Goal: Information Seeking & Learning: Compare options

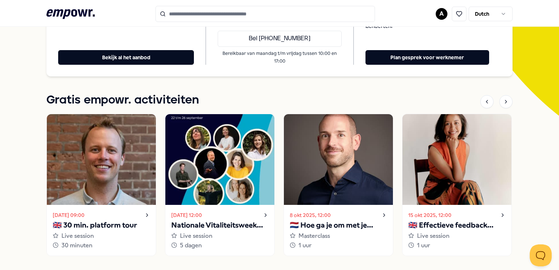
scroll to position [199, 0]
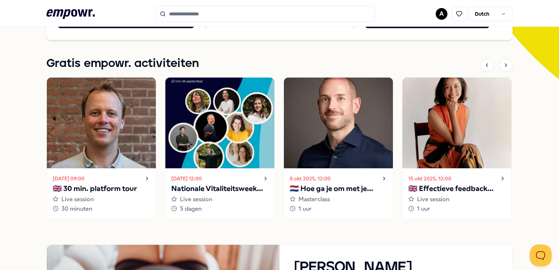
click at [355, 183] on p "🇳🇱 Hoe ga je om met je innerlijke criticus?" at bounding box center [338, 189] width 97 height 12
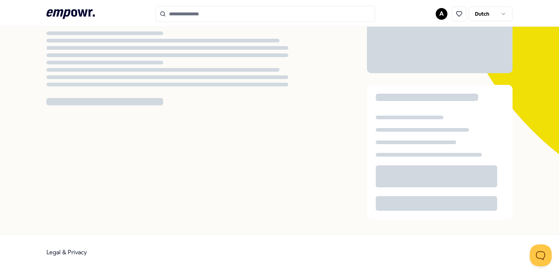
scroll to position [47, 0]
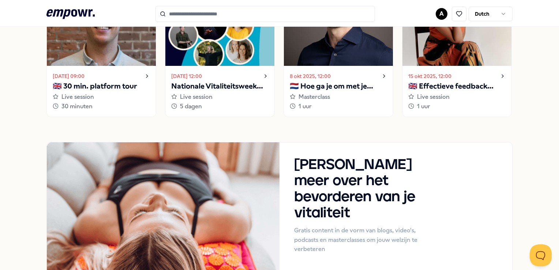
scroll to position [303, 0]
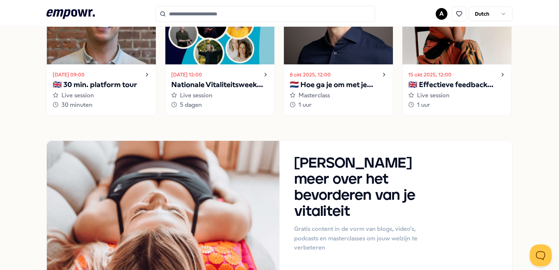
click at [213, 81] on p "Nationale Vitaliteitsweek 2025" at bounding box center [219, 85] width 97 height 12
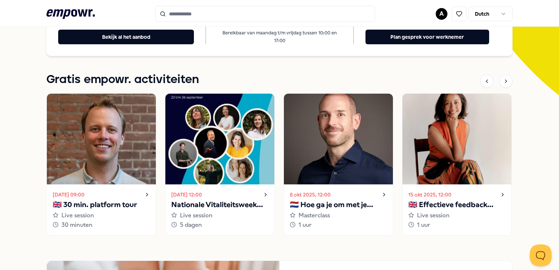
scroll to position [220, 0]
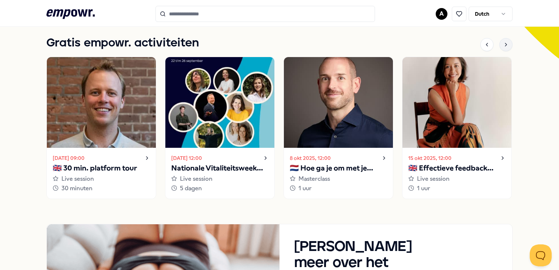
click at [503, 42] on icon at bounding box center [506, 45] width 6 height 6
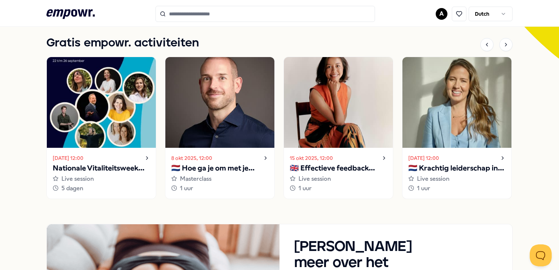
click at [457, 163] on p "🇳🇱 Krachtig leiderschap in uitdagende situaties" at bounding box center [457, 169] width 97 height 12
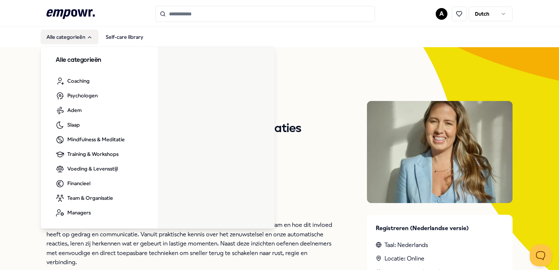
click at [70, 36] on button "Alle categorieën" at bounding box center [70, 37] width 58 height 15
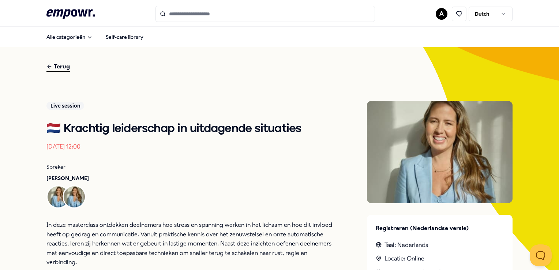
click at [167, 14] on input "Search for products, categories or subcategories" at bounding box center [266, 14] width 220 height 16
type input "*"
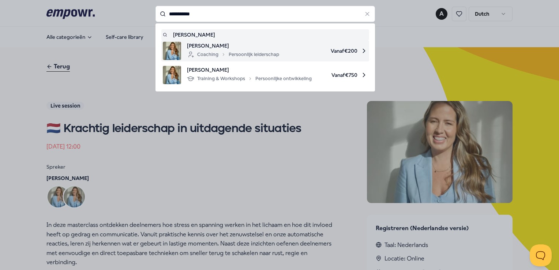
click at [261, 51] on div "Coaching Persoonlijk leiderschap" at bounding box center [233, 54] width 92 height 9
type input "**********"
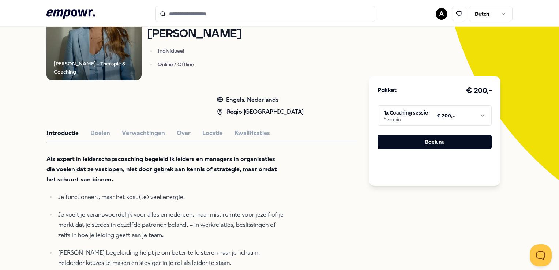
scroll to position [146, 0]
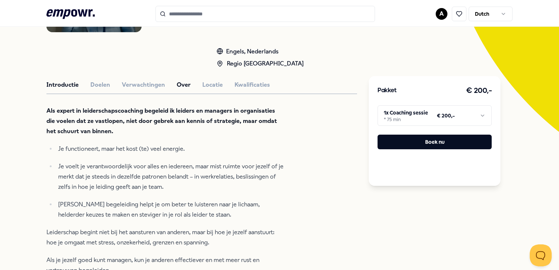
click at [185, 85] on button "Over" at bounding box center [184, 85] width 14 height 10
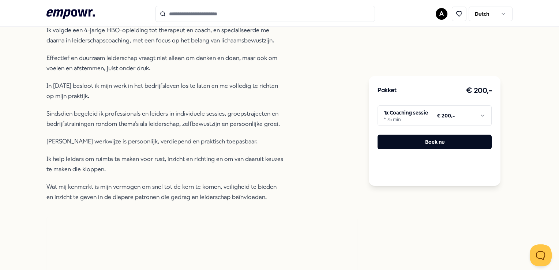
scroll to position [256, 0]
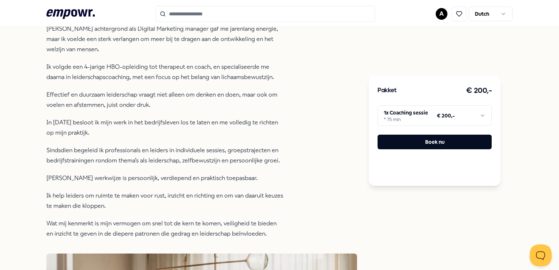
drag, startPoint x: 220, startPoint y: 15, endPoint x: 127, endPoint y: 14, distance: 93.4
click at [127, 14] on div ".empowr-logo_svg__cls-1{fill:#03032f} A [DEMOGRAPHIC_DATA]" at bounding box center [279, 14] width 466 height 16
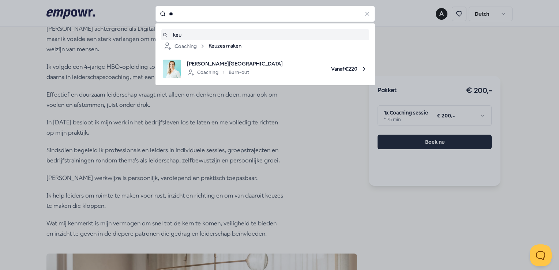
type input "*"
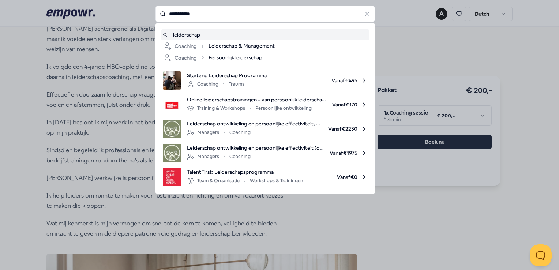
type input "**********"
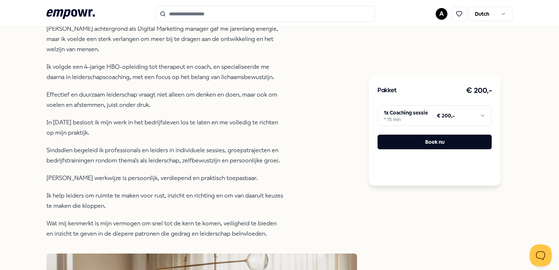
type input "**********"
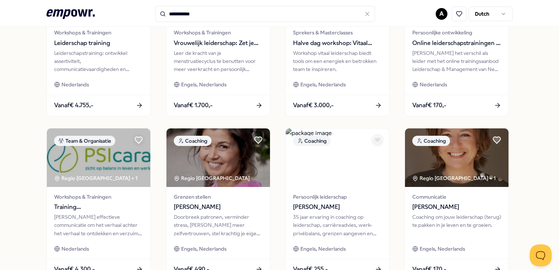
scroll to position [303, 0]
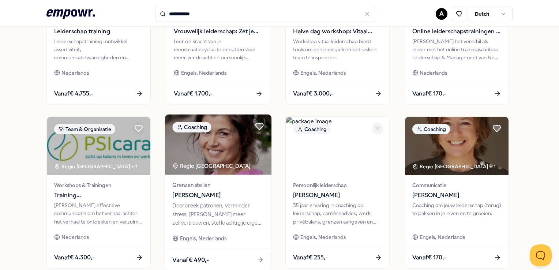
click at [211, 190] on div "Grenzen stellen [PERSON_NAME]" at bounding box center [218, 190] width 92 height 19
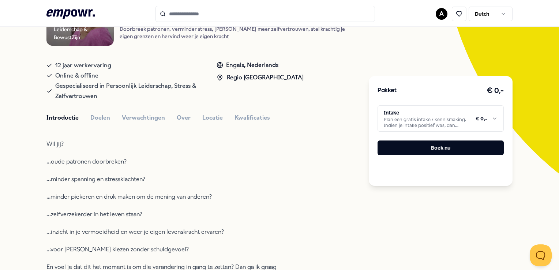
scroll to position [120, 0]
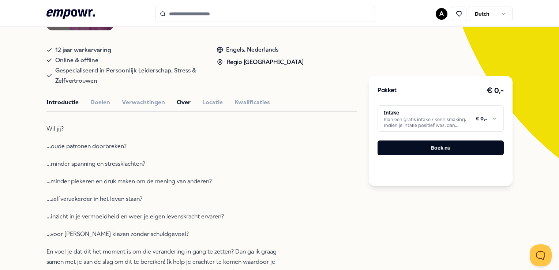
click at [183, 107] on button "Over" at bounding box center [184, 103] width 14 height 10
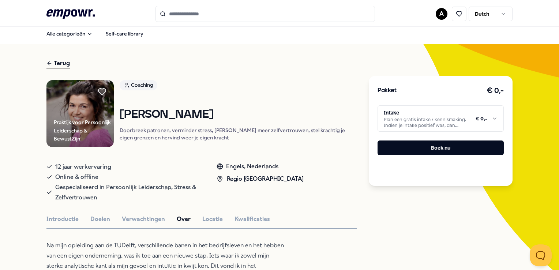
scroll to position [0, 0]
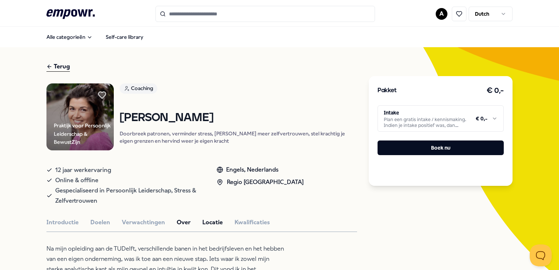
click at [216, 227] on button "Locatie" at bounding box center [212, 223] width 21 height 10
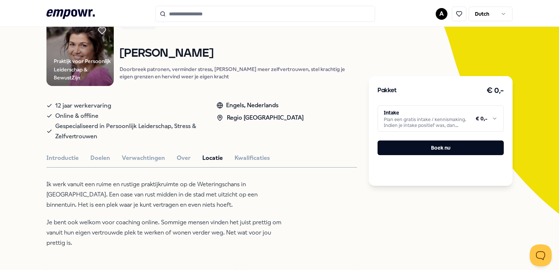
scroll to position [37, 0]
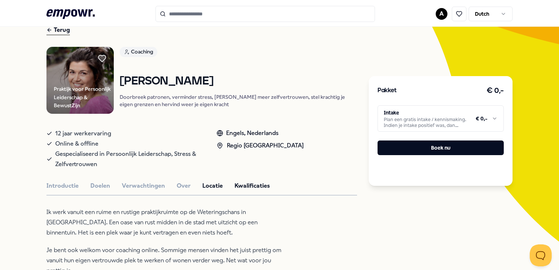
click at [251, 191] on button "Kwalificaties" at bounding box center [253, 186] width 36 height 10
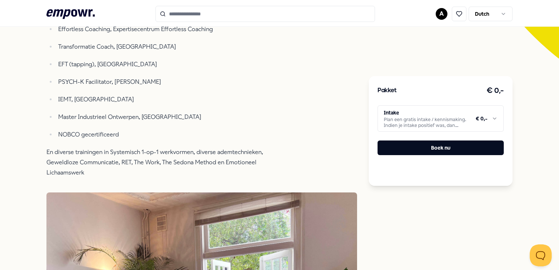
scroll to position [183, 0]
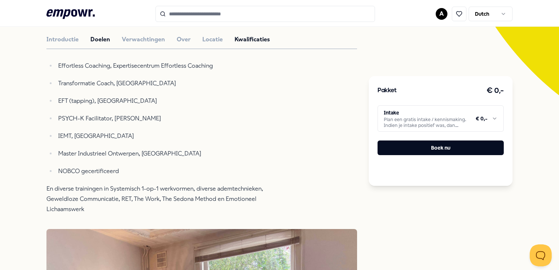
click at [100, 43] on button "Doelen" at bounding box center [100, 40] width 20 height 10
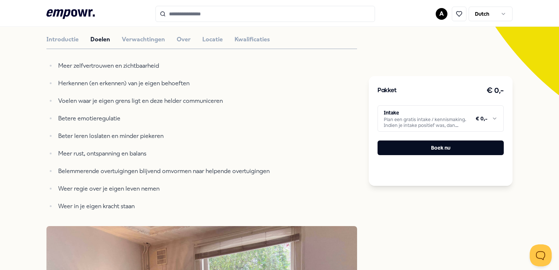
type input "**********"
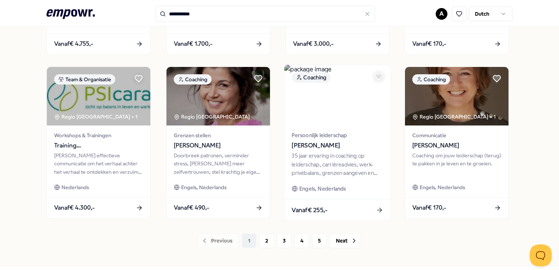
scroll to position [366, 0]
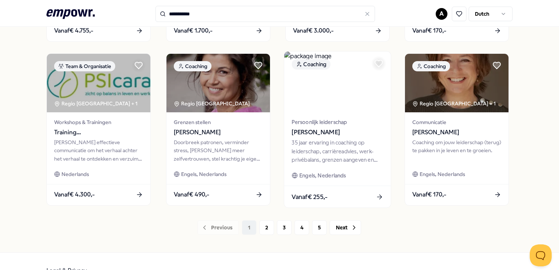
click at [328, 130] on span "[PERSON_NAME]" at bounding box center [338, 133] width 92 height 10
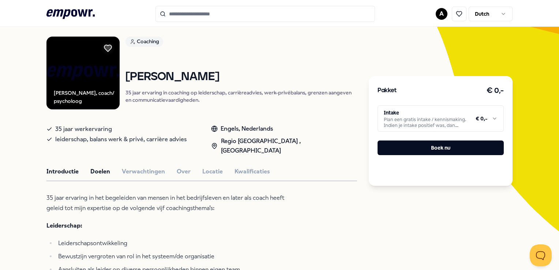
click at [105, 167] on button "Doelen" at bounding box center [100, 172] width 20 height 10
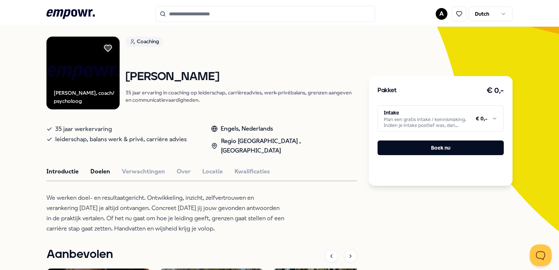
click at [64, 167] on button "Introductie" at bounding box center [62, 172] width 32 height 10
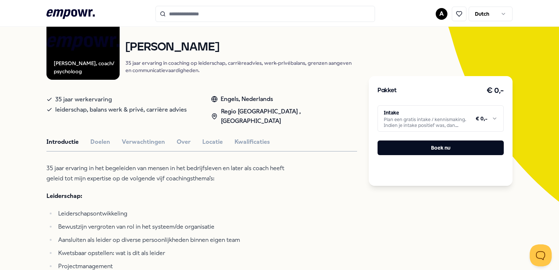
scroll to position [120, 0]
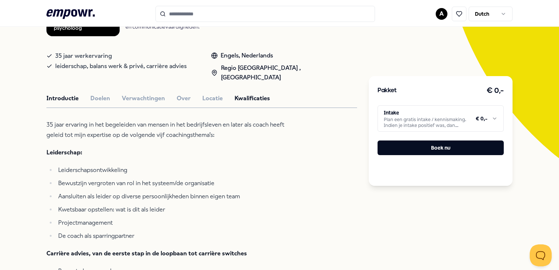
click at [251, 94] on button "Kwalificaties" at bounding box center [253, 99] width 36 height 10
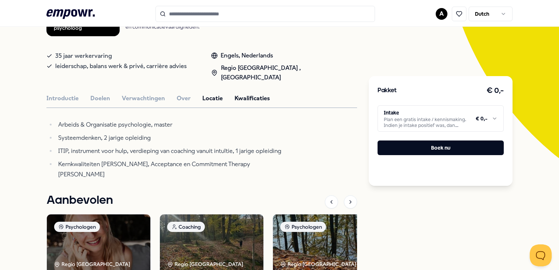
click at [215, 94] on button "Locatie" at bounding box center [212, 99] width 21 height 10
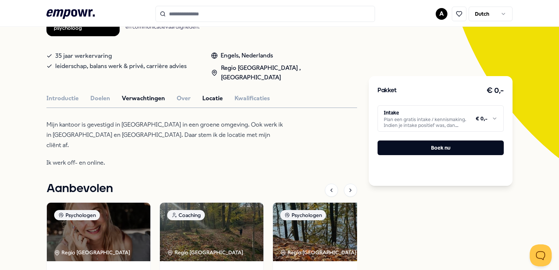
click at [154, 94] on button "Verwachtingen" at bounding box center [143, 99] width 43 height 10
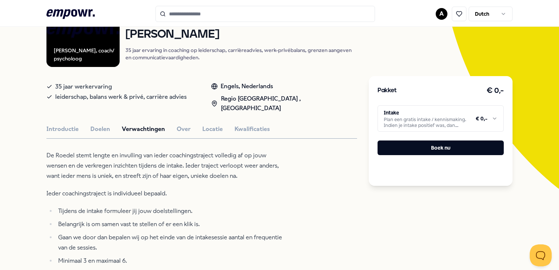
scroll to position [10, 0]
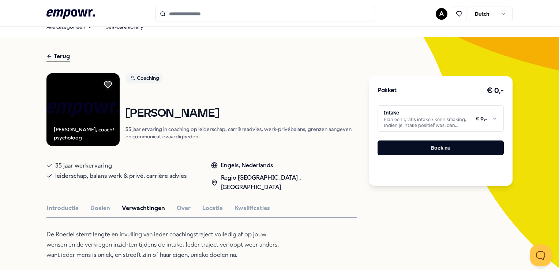
type input "**********"
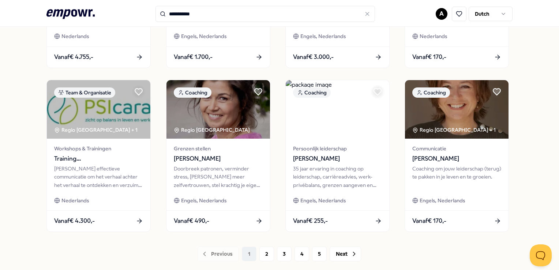
scroll to position [376, 0]
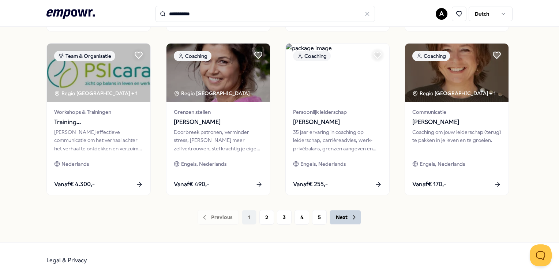
click at [343, 219] on button "Next" at bounding box center [345, 217] width 31 height 15
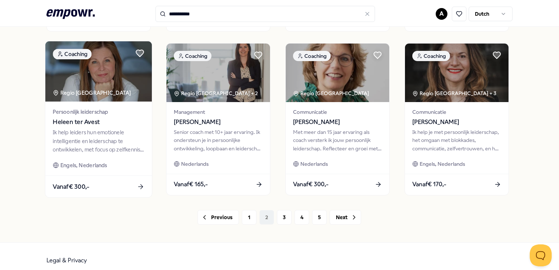
click at [88, 142] on div "Ik help leiders hun emotionele intelligentie en leiderschap te ontwikkelen, met…" at bounding box center [99, 140] width 92 height 25
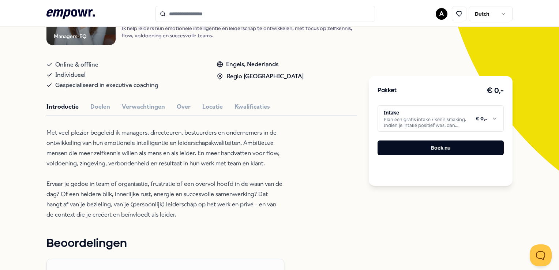
scroll to position [120, 0]
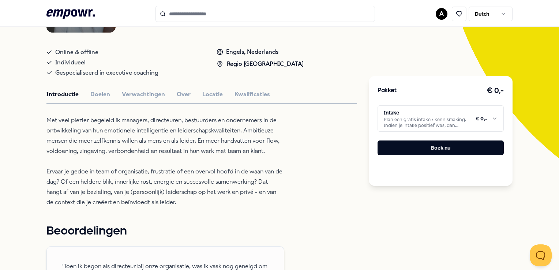
click at [491, 119] on html ".empowr-logo_svg__cls-1{fill:#03032f} A Dutch Alle categorieën Self-care librar…" at bounding box center [279, 135] width 559 height 270
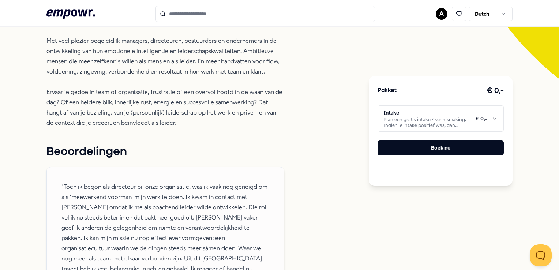
scroll to position [0, 0]
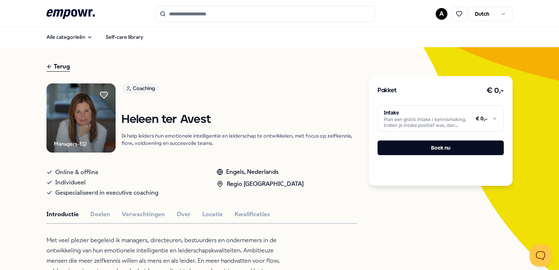
drag, startPoint x: 558, startPoint y: 53, endPoint x: 511, endPoint y: -27, distance: 92.5
click at [511, 0] on html ".empowr-logo_svg__cls-1{fill:#03032f} A Dutch Alle categorieën Self-care librar…" at bounding box center [279, 135] width 559 height 270
type input "**********"
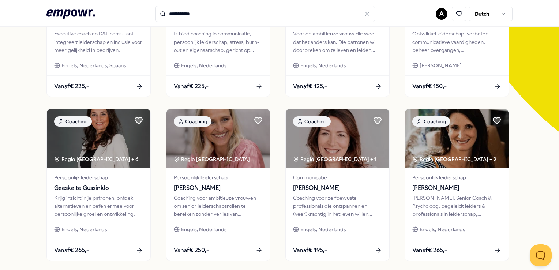
scroll to position [183, 0]
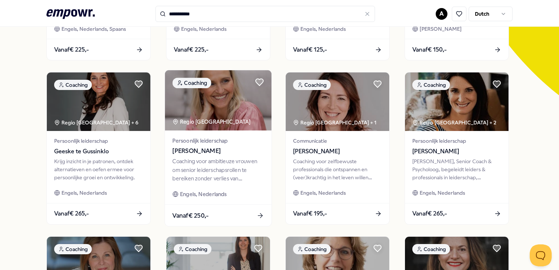
click at [222, 144] on span "Persoonlijk leiderschap" at bounding box center [218, 141] width 92 height 8
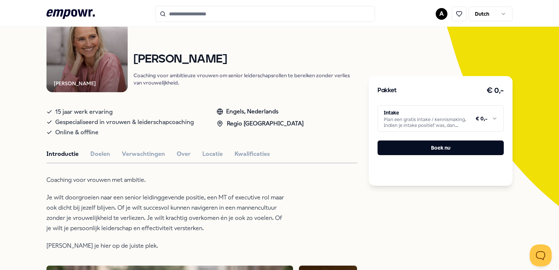
scroll to position [83, 0]
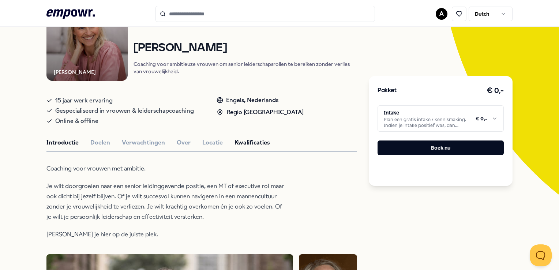
click at [240, 140] on button "Kwalificaties" at bounding box center [253, 143] width 36 height 10
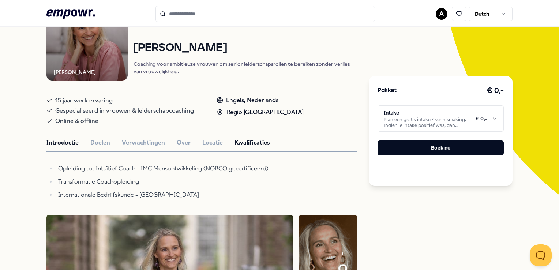
click at [68, 143] on button "Introductie" at bounding box center [62, 143] width 32 height 10
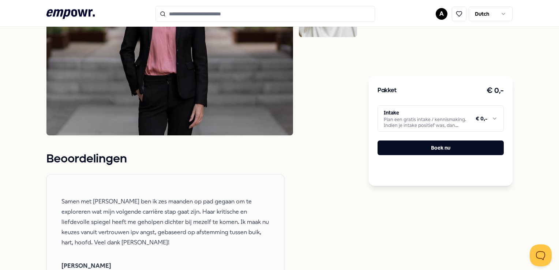
scroll to position [413, 0]
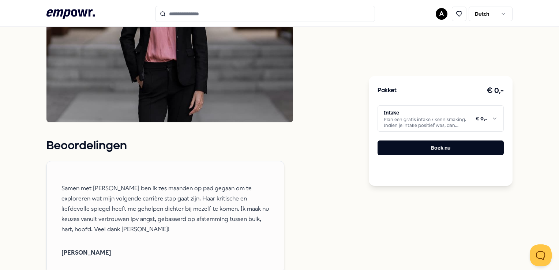
type input "**********"
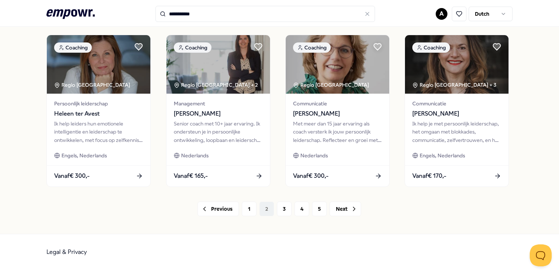
scroll to position [384, 0]
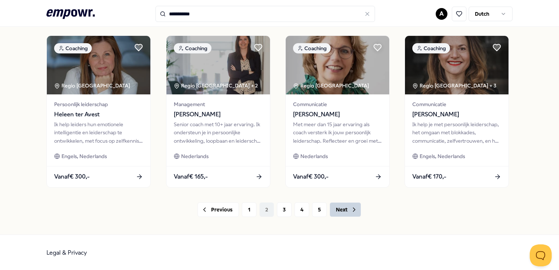
click at [346, 208] on button "Next" at bounding box center [345, 209] width 31 height 15
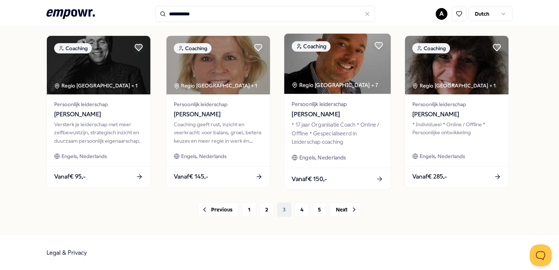
click at [329, 123] on div "* 17 jaar Organisatie Coach * Online / Offline * Gespecialiseerd in Leiderschap…" at bounding box center [338, 133] width 92 height 25
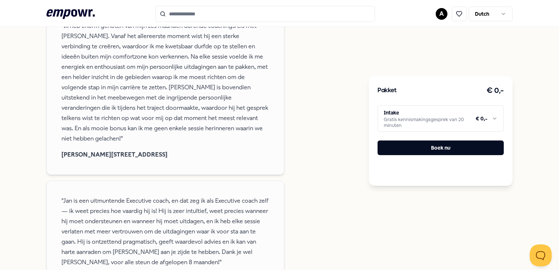
scroll to position [413, 0]
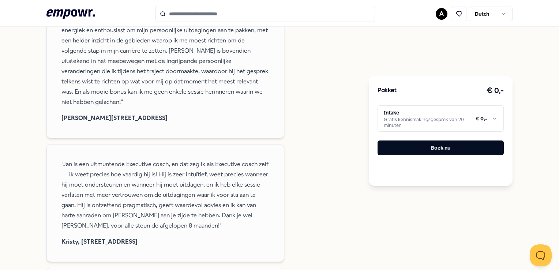
click at [491, 116] on html ".empowr-logo_svg__cls-1{fill:#03032f} A Dutch Alle categorieën Self-care librar…" at bounding box center [279, 135] width 559 height 270
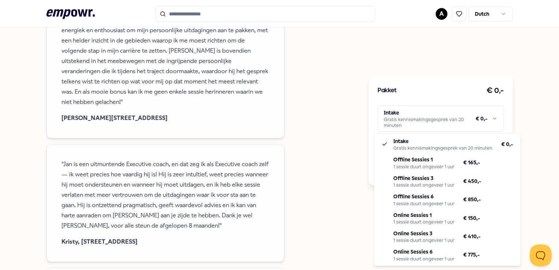
click at [346, 82] on html ".empowr-logo_svg__cls-1{fill:#03032f} A Dutch Alle categorieën Self-care librar…" at bounding box center [279, 135] width 559 height 270
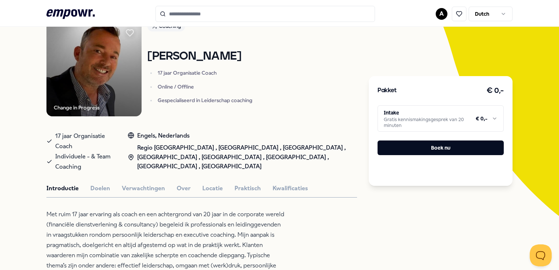
scroll to position [0, 0]
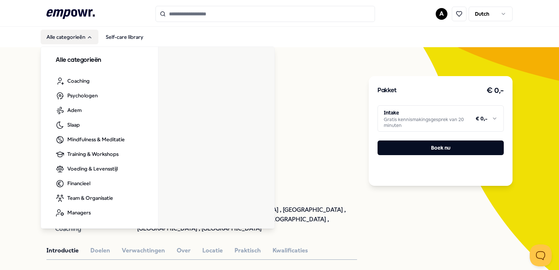
click at [75, 37] on button "Alle categorieën" at bounding box center [70, 37] width 58 height 15
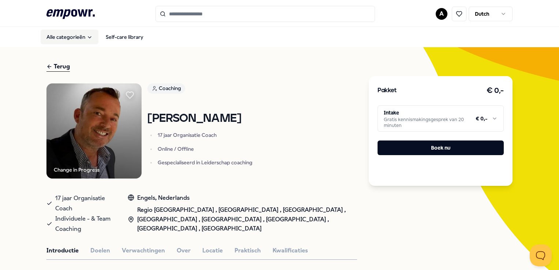
click at [89, 37] on icon "Main" at bounding box center [90, 37] width 6 height 6
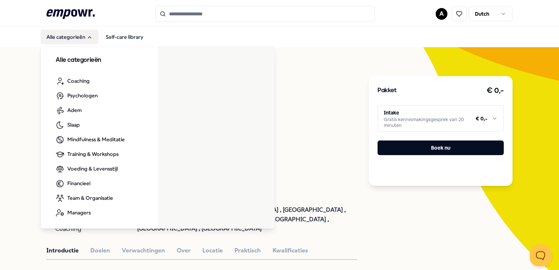
click at [72, 33] on button "Alle categorieën" at bounding box center [70, 37] width 58 height 15
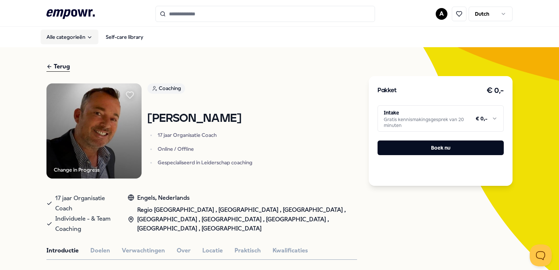
type input "**********"
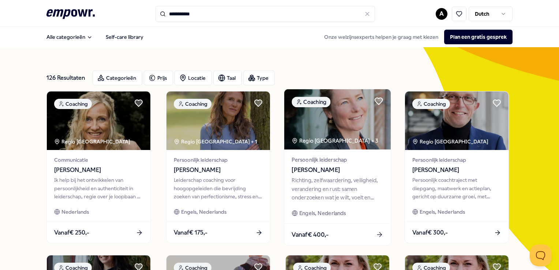
click at [336, 184] on div "Richting, zelfwaardering, veiligheid, verandering en rust: samen onderzoeken wa…" at bounding box center [338, 188] width 92 height 25
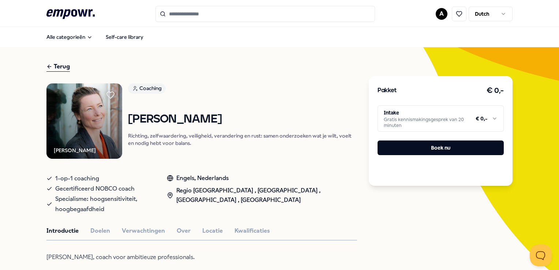
click at [491, 118] on html ".empowr-logo_svg__cls-1{fill:#03032f} A Dutch Alle categorieën Self-care librar…" at bounding box center [279, 135] width 559 height 270
click at [239, 231] on html ".empowr-logo_svg__cls-1{fill:#03032f} A Dutch Alle categorieën Self-care librar…" at bounding box center [279, 135] width 559 height 270
click at [249, 232] on button "Kwalificaties" at bounding box center [253, 231] width 36 height 10
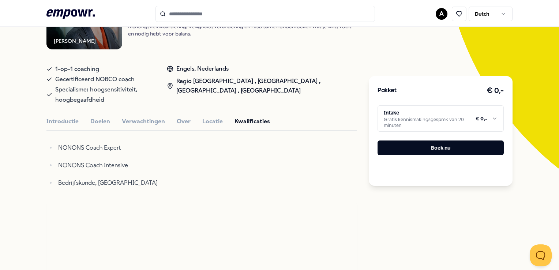
scroll to position [110, 0]
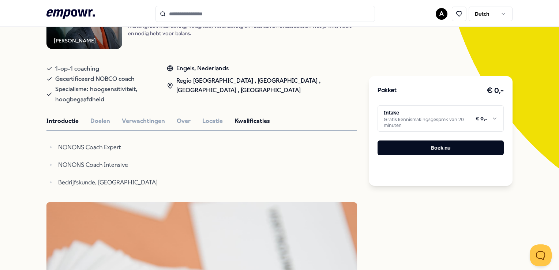
click at [65, 118] on button "Introductie" at bounding box center [62, 121] width 32 height 10
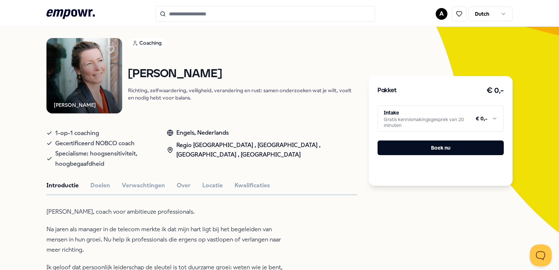
scroll to position [0, 0]
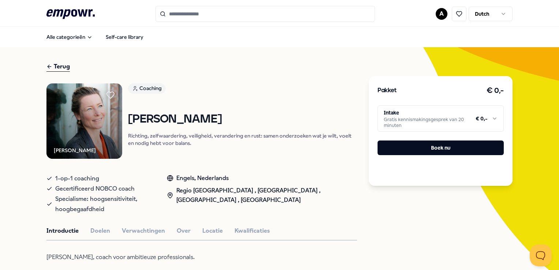
type input "**********"
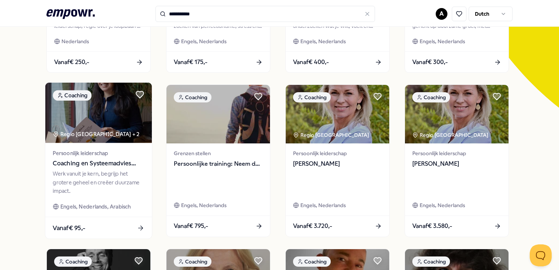
scroll to position [183, 0]
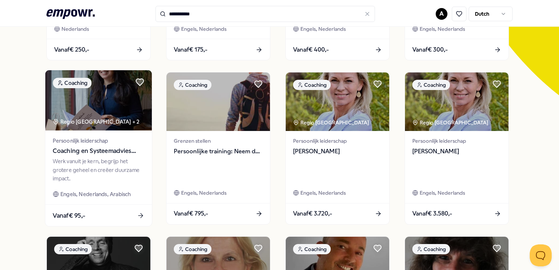
click at [102, 152] on span "Coaching en Systeemadvies voor Duurzame Impact" at bounding box center [99, 151] width 92 height 10
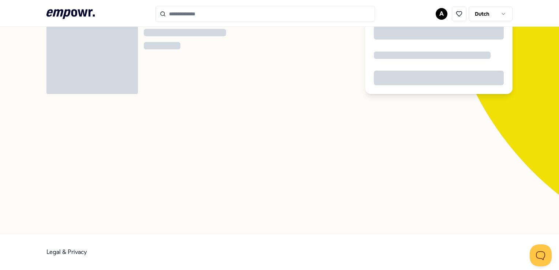
scroll to position [47, 0]
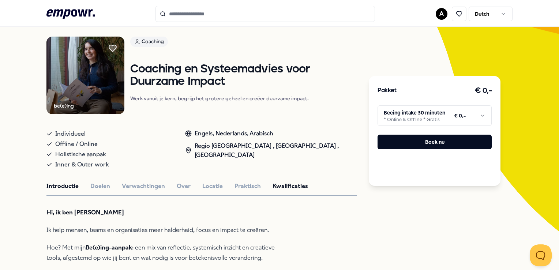
click at [290, 186] on button "Kwalificaties" at bounding box center [291, 187] width 36 height 10
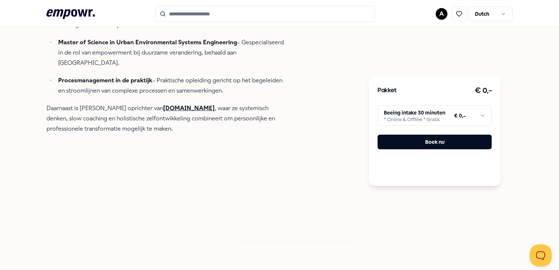
scroll to position [193, 0]
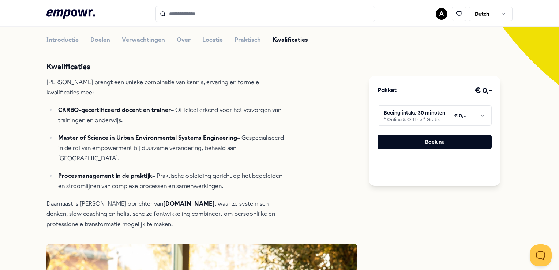
type input "**********"
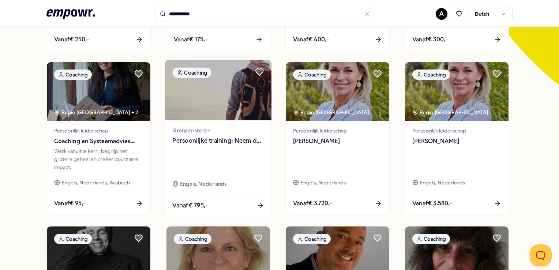
click at [220, 140] on span "Persoonlijke training: Neem de leiding terug over je leven" at bounding box center [218, 141] width 92 height 10
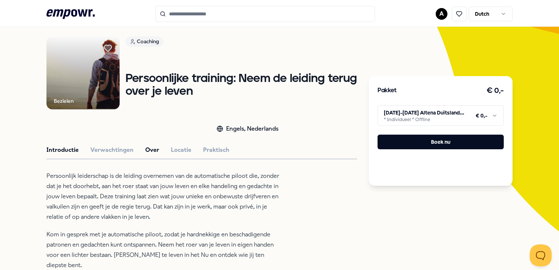
click at [148, 147] on button "Over" at bounding box center [152, 150] width 14 height 10
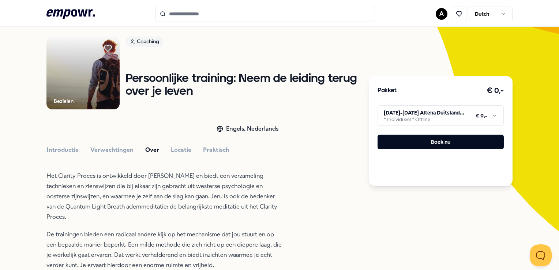
click at [489, 115] on html ".empowr-logo_svg__cls-1{fill:#03032f} A Dutch Alle categorieën Self-care librar…" at bounding box center [279, 135] width 559 height 270
click at [217, 231] on html ".empowr-logo_svg__cls-1{fill:#03032f} A Dutch Alle categorieën Self-care librar…" at bounding box center [279, 135] width 559 height 270
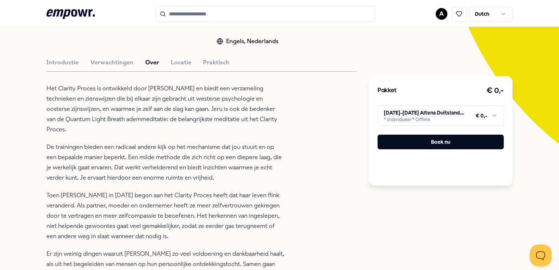
scroll to position [132, 0]
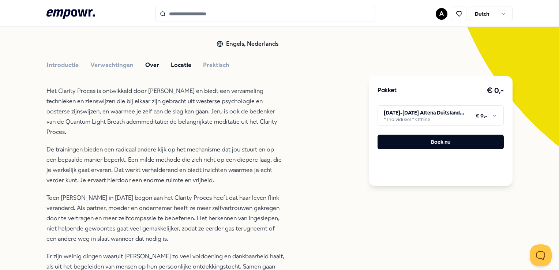
click at [175, 63] on button "Locatie" at bounding box center [181, 65] width 21 height 10
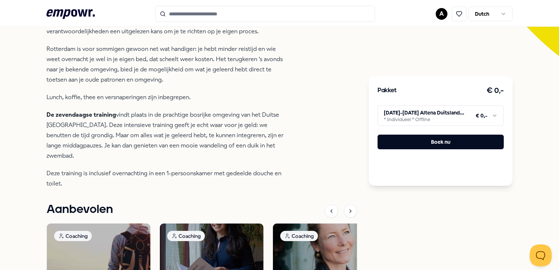
scroll to position [205, 0]
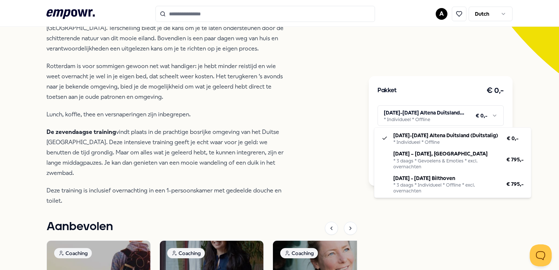
click at [488, 116] on html ".empowr-logo_svg__cls-1{fill:#03032f} A Dutch Alle categorieën Self-care librar…" at bounding box center [279, 135] width 559 height 270
click at [309, 91] on html ".empowr-logo_svg__cls-1{fill:#03032f} A Dutch Alle categorieën Self-care librar…" at bounding box center [279, 135] width 559 height 270
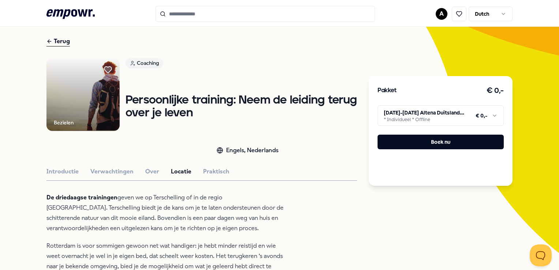
scroll to position [0, 0]
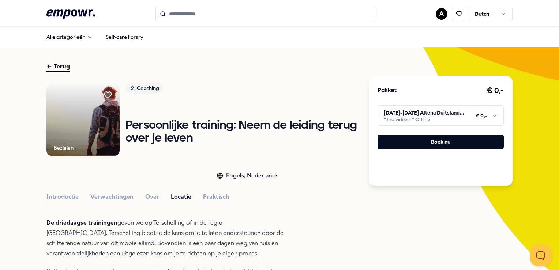
type input "**********"
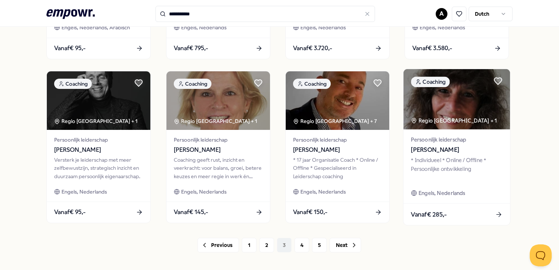
scroll to position [366, 0]
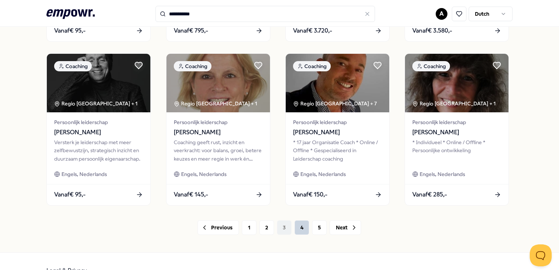
click at [299, 226] on button "4" at bounding box center [302, 227] width 15 height 15
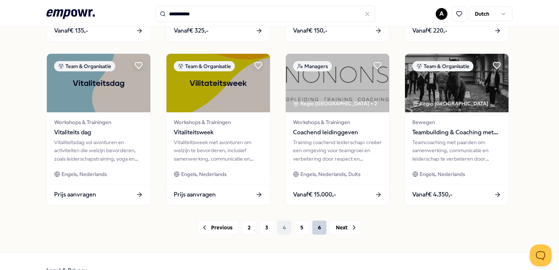
click at [314, 229] on button "6" at bounding box center [319, 227] width 15 height 15
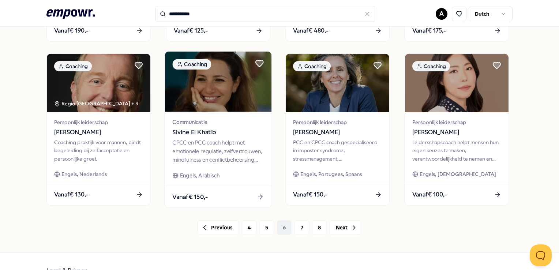
click at [204, 143] on div "CPCC en PCC coach helpt met emotionele regulatie, zelfvertrouwen, mindfulness e…" at bounding box center [218, 151] width 92 height 25
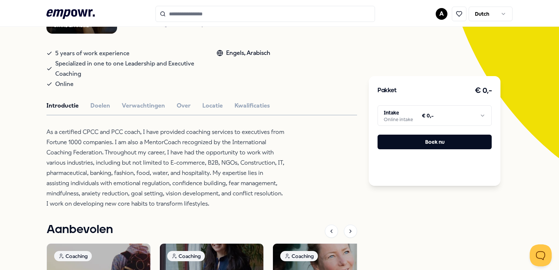
scroll to position [47, 0]
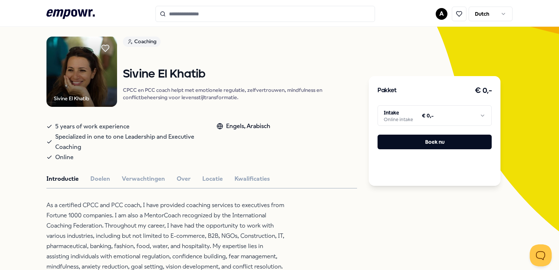
type input "**********"
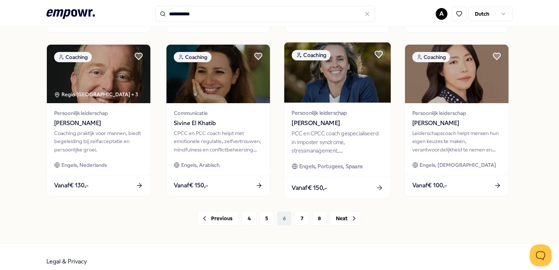
scroll to position [376, 0]
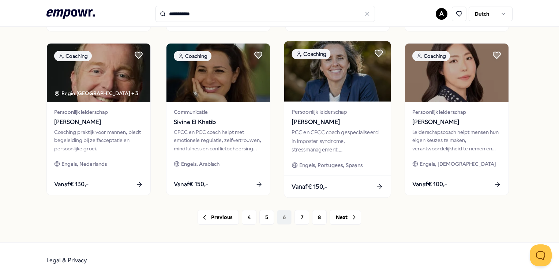
click at [333, 111] on span "Persoonlijk leiderschap" at bounding box center [338, 112] width 92 height 8
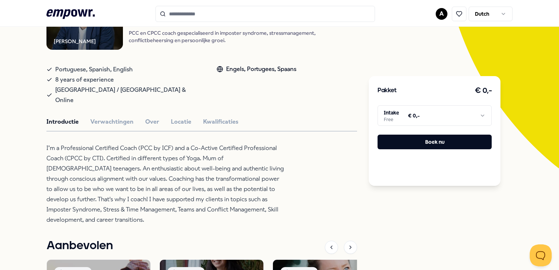
scroll to position [120, 0]
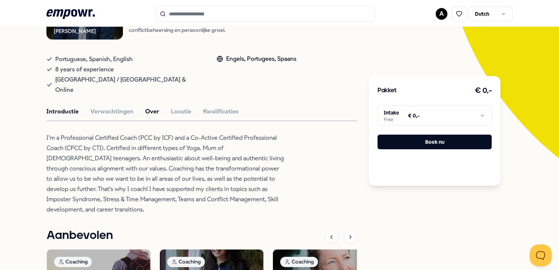
click at [154, 107] on button "Over" at bounding box center [152, 112] width 14 height 10
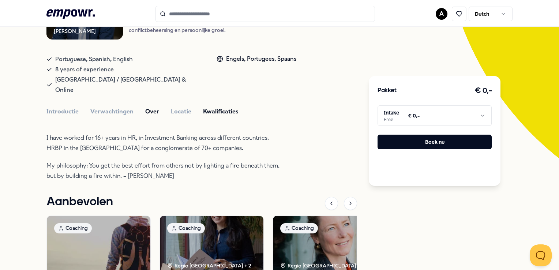
click at [213, 107] on button "Kwalificaties" at bounding box center [221, 112] width 36 height 10
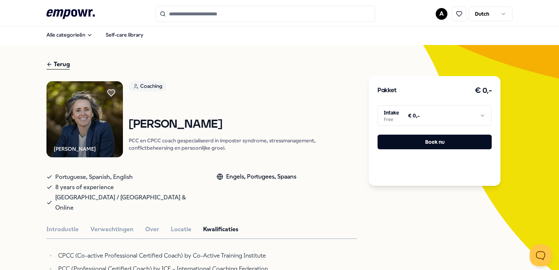
scroll to position [0, 0]
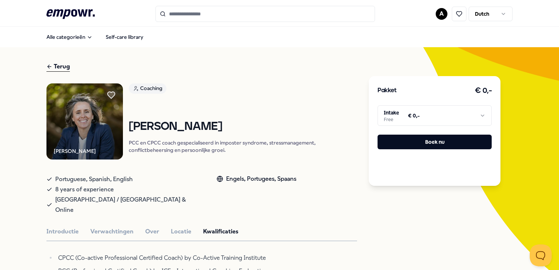
type input "**********"
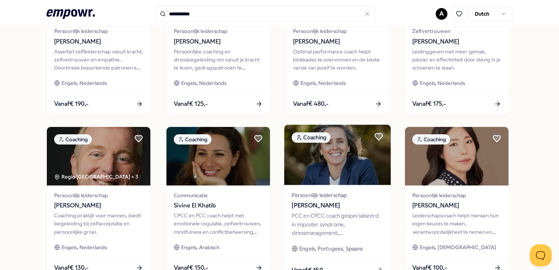
scroll to position [366, 0]
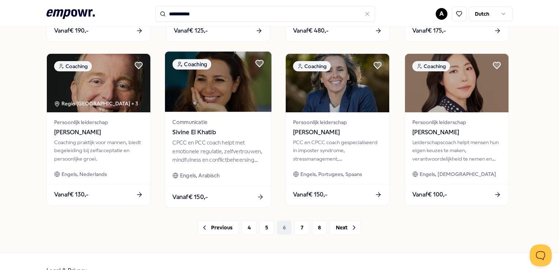
click at [250, 160] on div "CPCC en PCC coach helpt met emotionele regulatie, zelfvertrouwen, mindfulness e…" at bounding box center [218, 151] width 92 height 25
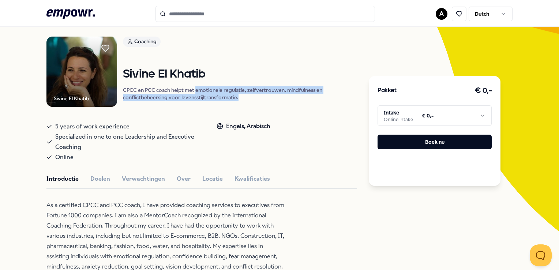
drag, startPoint x: 240, startPoint y: 99, endPoint x: 196, endPoint y: 91, distance: 45.1
click at [196, 91] on p "CPCC en PCC coach helpt met emotionele regulatie, zelfvertrouwen, mindfulness e…" at bounding box center [240, 93] width 234 height 15
copy p "emotionele regulatie, zelfvertrouwen, mindfulness en conflictbeheersing voor le…"
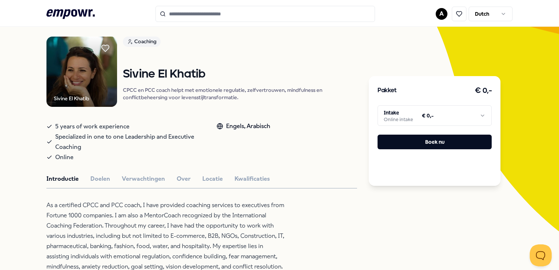
click at [176, 16] on input "Search for products, categories or subcategories" at bounding box center [266, 14] width 220 height 16
paste input "**********"
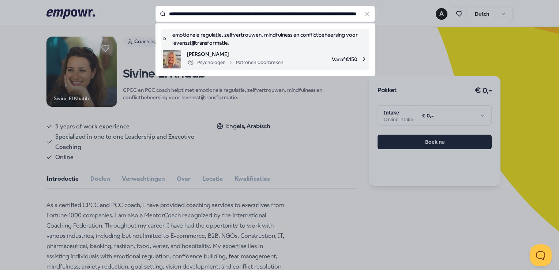
click at [219, 56] on span "[PERSON_NAME]" at bounding box center [235, 54] width 97 height 8
type input "**********"
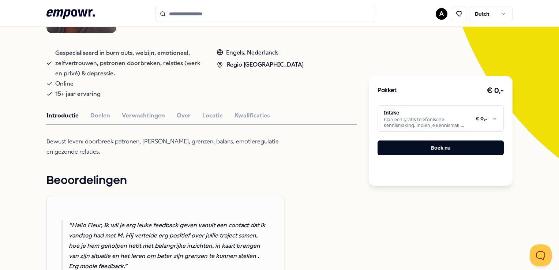
scroll to position [83, 0]
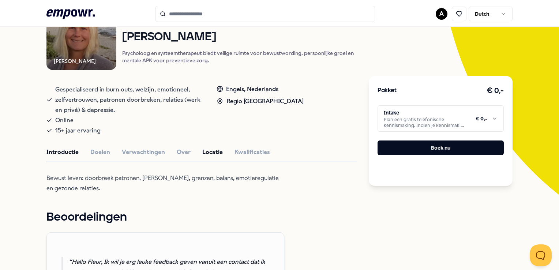
click at [208, 150] on button "Locatie" at bounding box center [212, 153] width 21 height 10
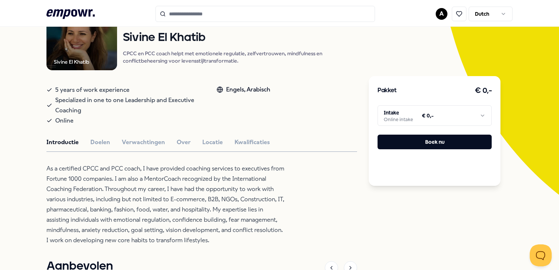
type input "**********"
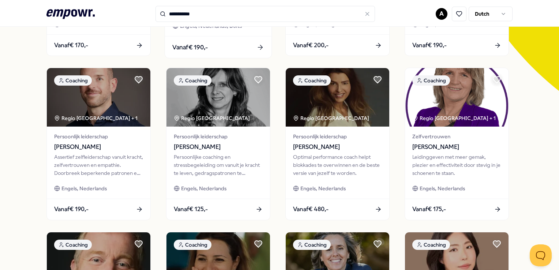
scroll to position [220, 0]
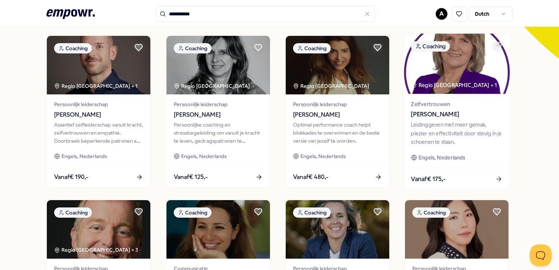
click at [453, 128] on div "Leidinggeven met meer gemak, plezier en effectiviteit door stevig in je schoene…" at bounding box center [457, 133] width 92 height 25
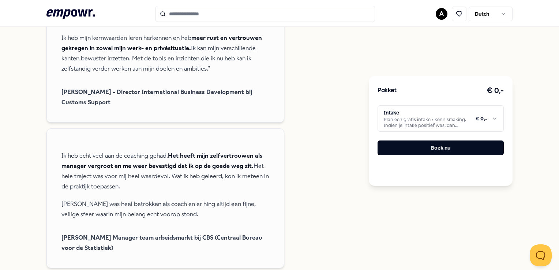
scroll to position [450, 0]
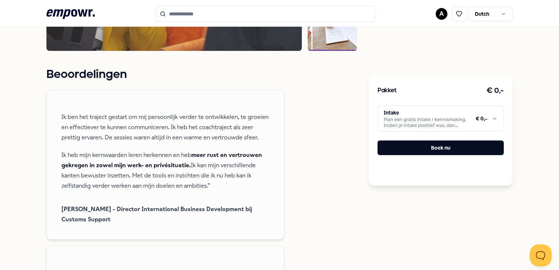
type input "**********"
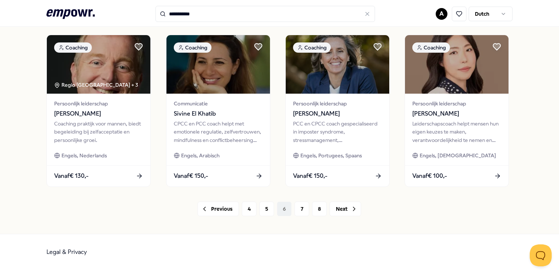
scroll to position [384, 0]
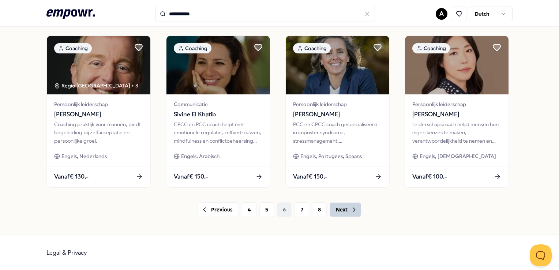
click at [336, 208] on button "Next" at bounding box center [345, 209] width 31 height 15
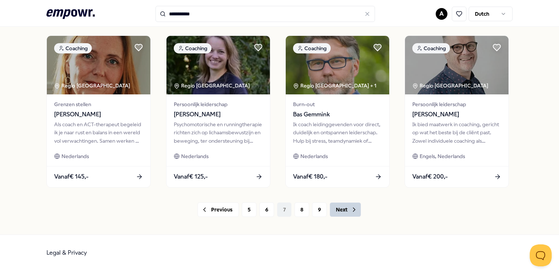
click at [343, 208] on button "Next" at bounding box center [345, 209] width 31 height 15
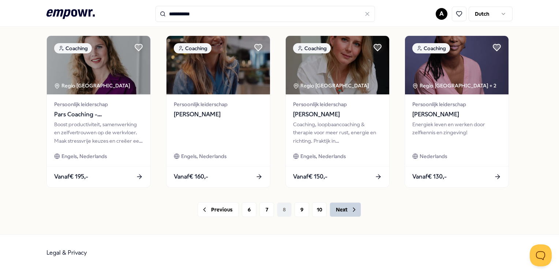
click at [343, 209] on button "Next" at bounding box center [345, 209] width 31 height 15
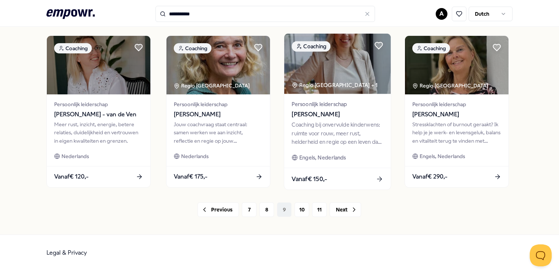
click at [340, 127] on div "Coaching bij onvervulde kinderwens: ruimte voor rouw, meer rust, helderheid en …" at bounding box center [338, 133] width 92 height 25
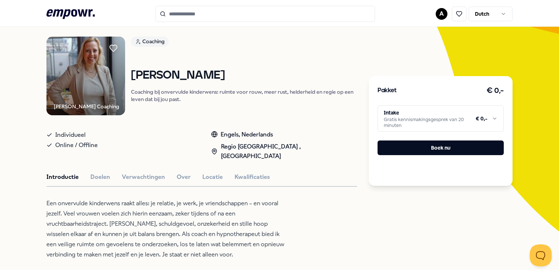
scroll to position [120, 0]
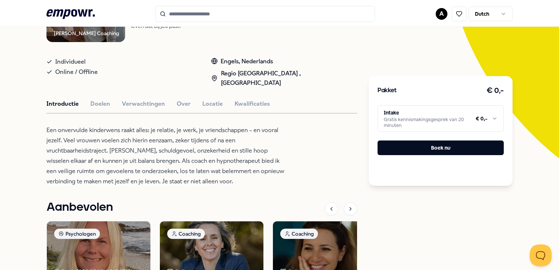
type input "**********"
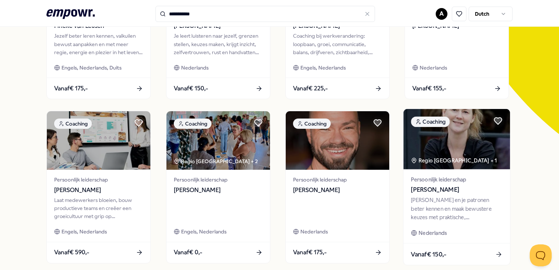
scroll to position [193, 0]
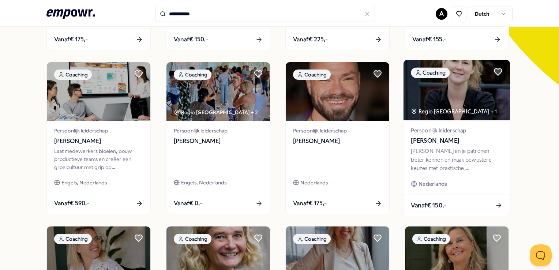
click at [450, 149] on div "[PERSON_NAME] en je patronen beter kennen en maak bewustere keuzes met praktisc…" at bounding box center [457, 159] width 92 height 25
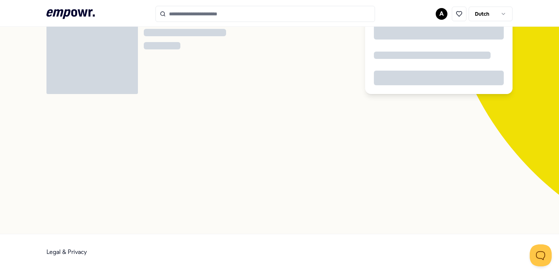
scroll to position [47, 0]
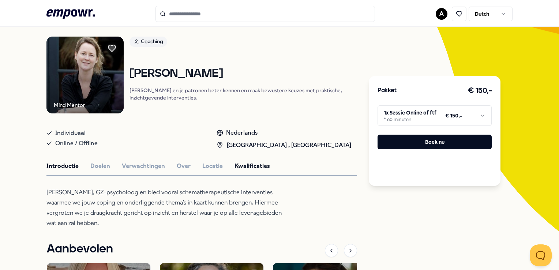
click at [238, 167] on button "Kwalificaties" at bounding box center [253, 166] width 36 height 10
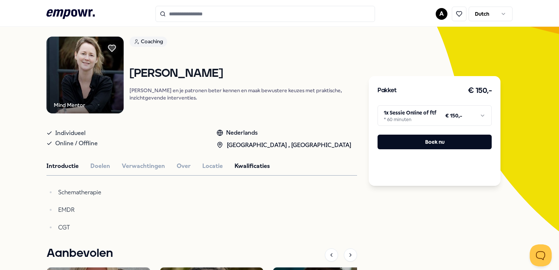
click at [68, 168] on button "Introductie" at bounding box center [62, 166] width 32 height 10
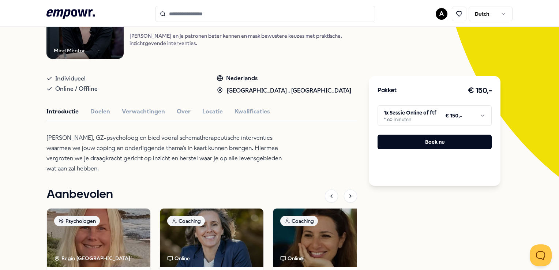
scroll to position [83, 0]
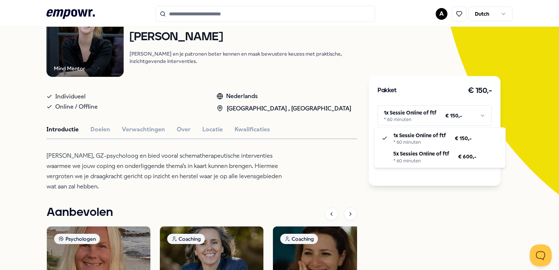
click at [481, 116] on html ".empowr-logo_svg__cls-1{fill:#03032f} A Dutch Alle categorieën Self-care librar…" at bounding box center [279, 135] width 559 height 270
click at [104, 135] on html ".empowr-logo_svg__cls-1{fill:#03032f} A Dutch Alle categorieën Self-care librar…" at bounding box center [279, 135] width 559 height 270
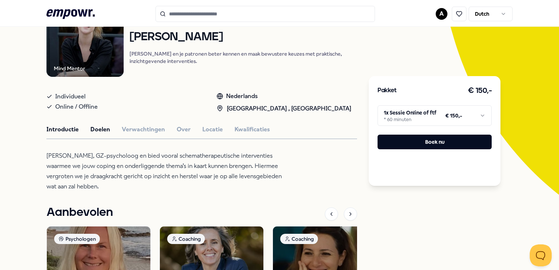
click at [105, 131] on button "Doelen" at bounding box center [100, 130] width 20 height 10
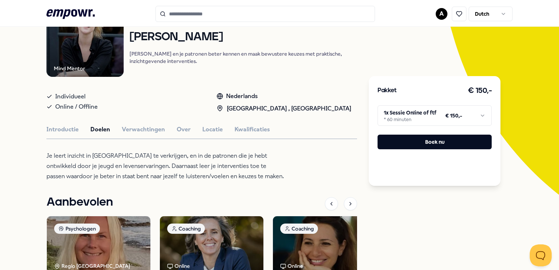
type input "**********"
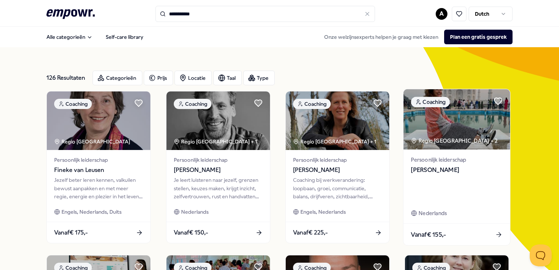
click at [448, 170] on span "[PERSON_NAME]" at bounding box center [457, 170] width 92 height 10
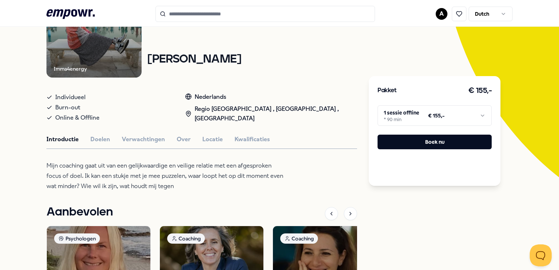
scroll to position [110, 0]
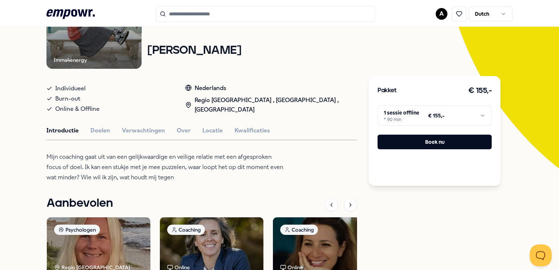
type input "**********"
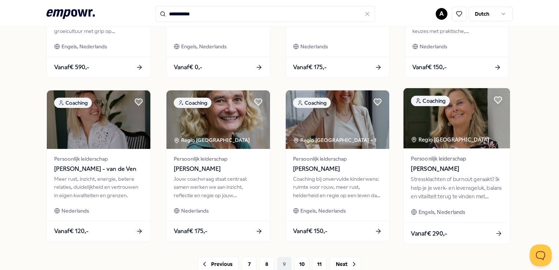
scroll to position [366, 0]
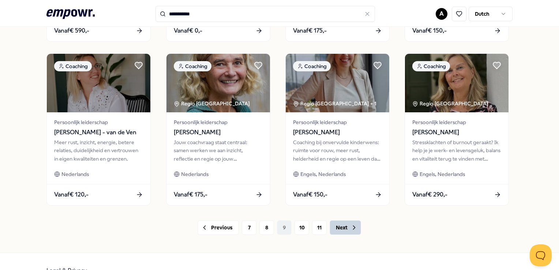
click at [342, 227] on button "Next" at bounding box center [345, 227] width 31 height 15
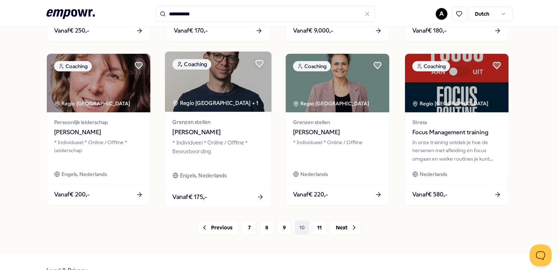
click at [208, 129] on span "[PERSON_NAME]" at bounding box center [218, 133] width 92 height 10
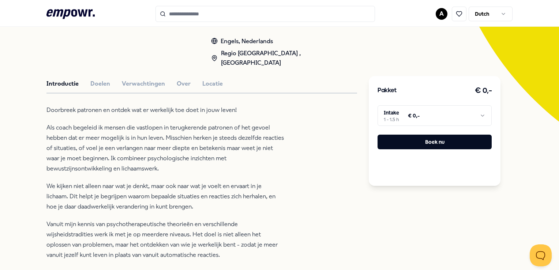
scroll to position [193, 0]
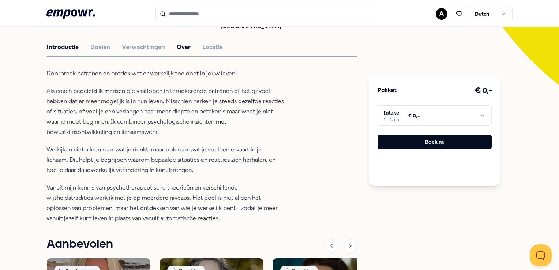
click at [179, 42] on button "Over" at bounding box center [184, 47] width 14 height 10
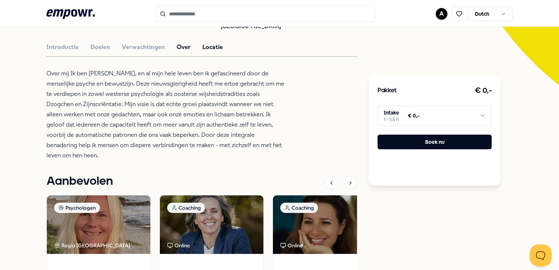
click at [212, 42] on button "Locatie" at bounding box center [212, 47] width 21 height 10
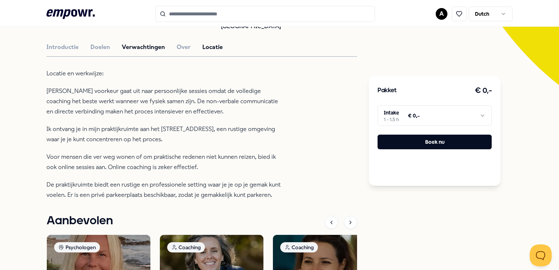
click at [147, 42] on button "Verwachtingen" at bounding box center [143, 47] width 43 height 10
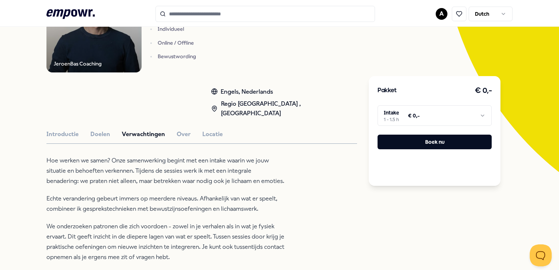
scroll to position [83, 0]
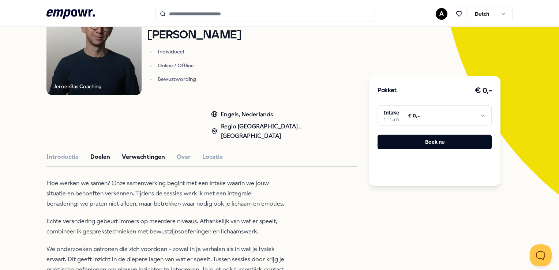
click at [103, 152] on button "Doelen" at bounding box center [100, 157] width 20 height 10
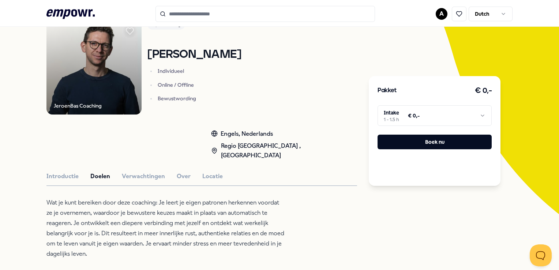
scroll to position [47, 0]
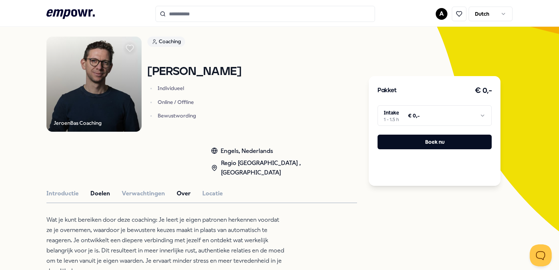
click at [182, 189] on button "Over" at bounding box center [184, 194] width 14 height 10
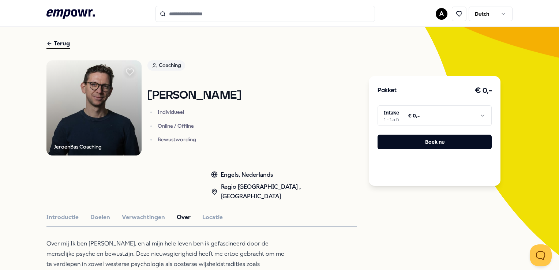
scroll to position [0, 0]
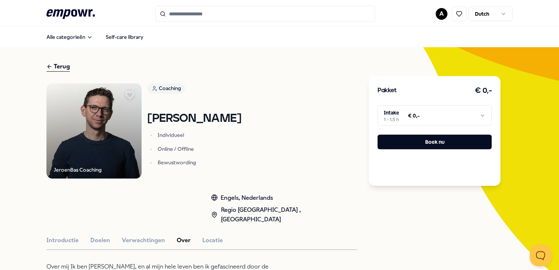
drag, startPoint x: 212, startPoint y: 15, endPoint x: 146, endPoint y: 9, distance: 66.5
click at [146, 9] on div ".empowr-logo_svg__cls-1{fill:#03032f} A [DEMOGRAPHIC_DATA]" at bounding box center [279, 14] width 466 height 16
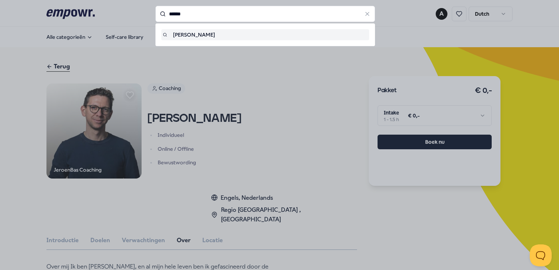
type input "******"
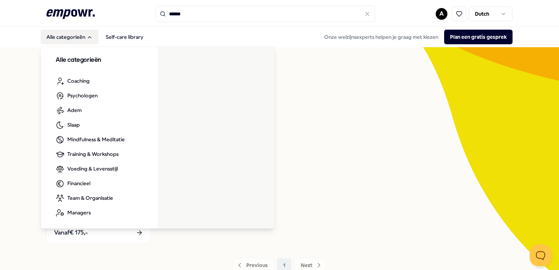
click at [72, 39] on button "Alle categorieën" at bounding box center [70, 37] width 58 height 15
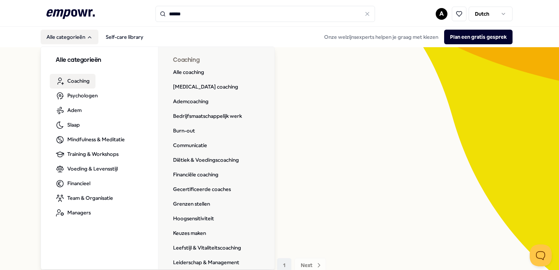
click at [75, 80] on span "Coaching" at bounding box center [78, 81] width 22 height 8
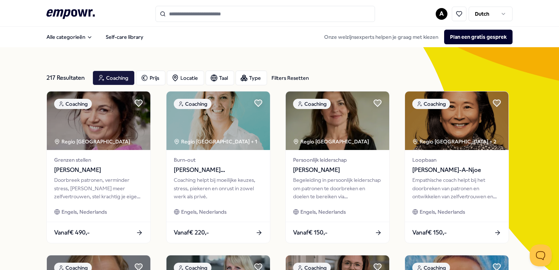
drag, startPoint x: 187, startPoint y: 13, endPoint x: 186, endPoint y: 5, distance: 7.8
click at [187, 13] on input "Search for products, categories or subcategories" at bounding box center [266, 14] width 220 height 16
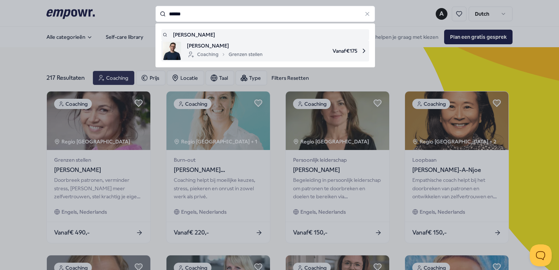
click at [193, 51] on div "Coaching Grenzen stellen" at bounding box center [225, 54] width 76 height 9
type input "******"
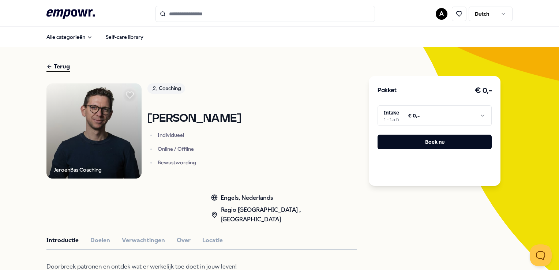
click at [234, 14] on input "Search for products, categories or subcategories" at bounding box center [266, 14] width 220 height 16
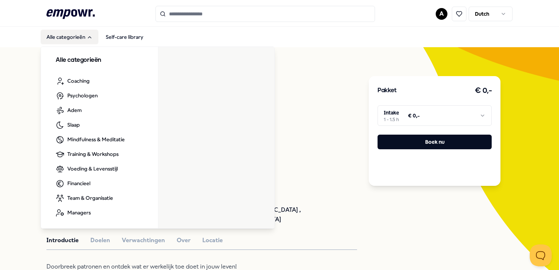
click at [72, 38] on button "Alle categorieën" at bounding box center [70, 37] width 58 height 15
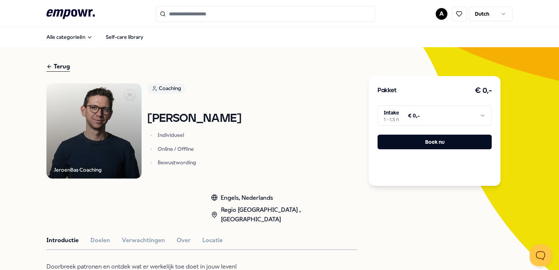
click at [167, 19] on input "Search for products, categories or subcategories" at bounding box center [266, 14] width 220 height 16
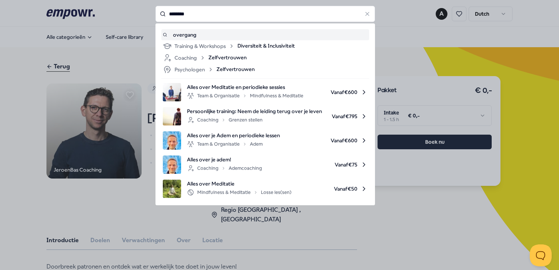
type input "********"
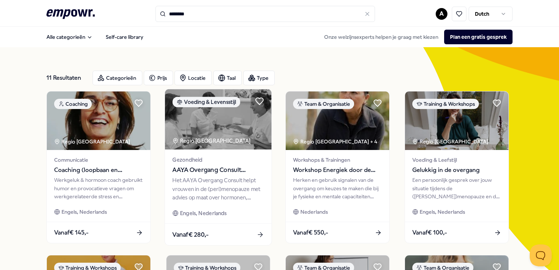
click at [217, 171] on span "AAYA Overgang Consult Gynaecoloog" at bounding box center [218, 170] width 92 height 10
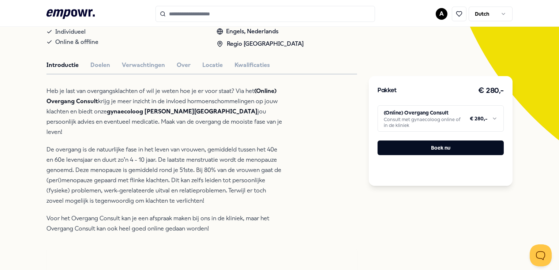
scroll to position [146, 0]
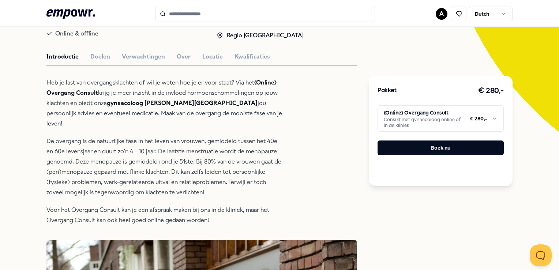
type input "********"
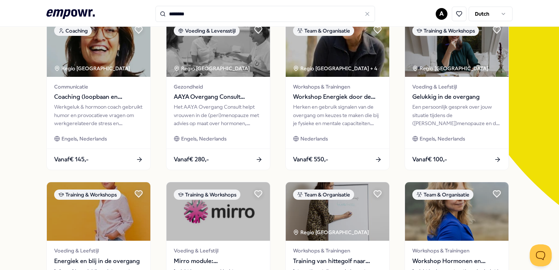
scroll to position [37, 0]
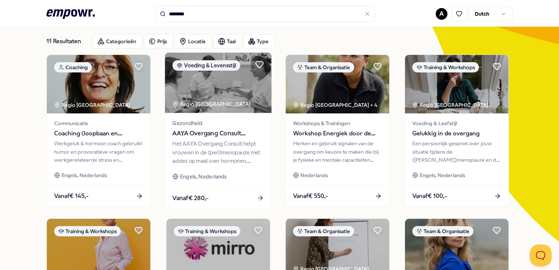
click at [219, 134] on span "AAYA Overgang Consult Gynaecoloog" at bounding box center [218, 134] width 92 height 10
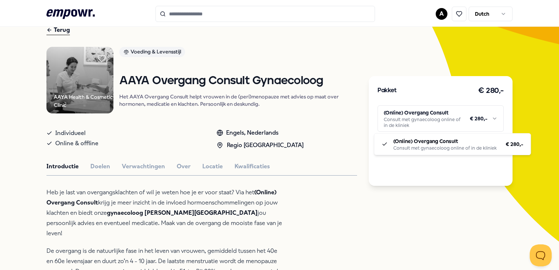
click at [490, 118] on html ".empowr-logo_svg__cls-1{fill:#03032f} A Dutch Alle categorieën Self-care librar…" at bounding box center [279, 135] width 559 height 270
click at [256, 146] on html ".empowr-logo_svg__cls-1{fill:#03032f} A Dutch Alle categorieën Self-care librar…" at bounding box center [279, 135] width 559 height 270
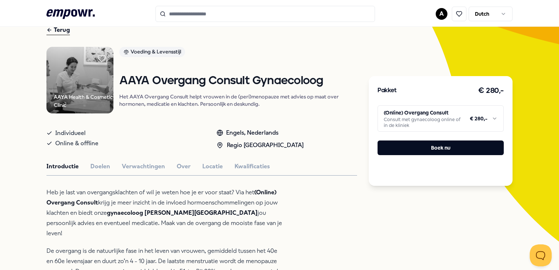
type input "********"
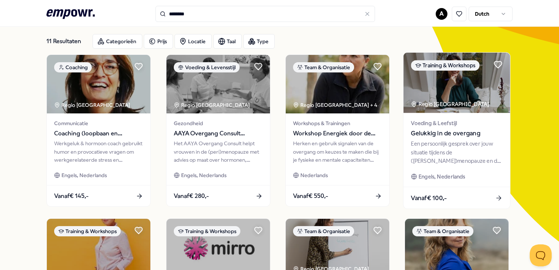
click at [439, 139] on div "Voeding & Leefstijl Gelukkig in de overgang Een persoonlijk gesprek over jouw s…" at bounding box center [457, 150] width 107 height 74
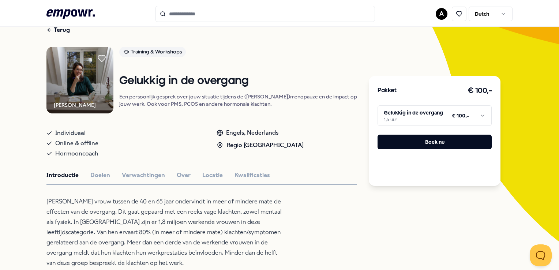
click at [482, 117] on html ".empowr-logo_svg__cls-1{fill:#03032f} A Dutch Alle categorieën Self-care librar…" at bounding box center [279, 135] width 559 height 270
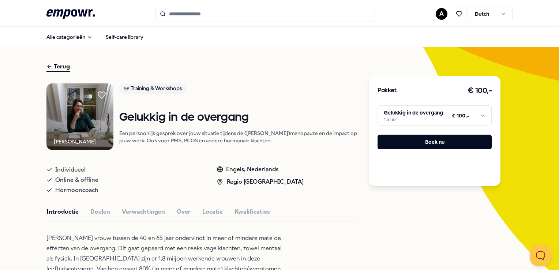
scroll to position [37, 0]
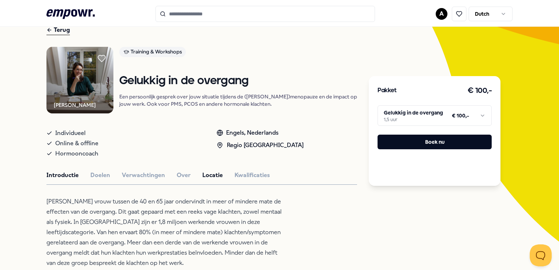
click at [212, 171] on button "Locatie" at bounding box center [212, 176] width 21 height 10
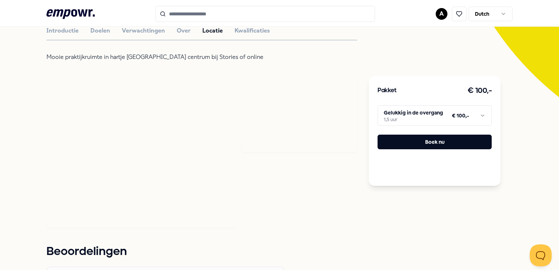
scroll to position [183, 0]
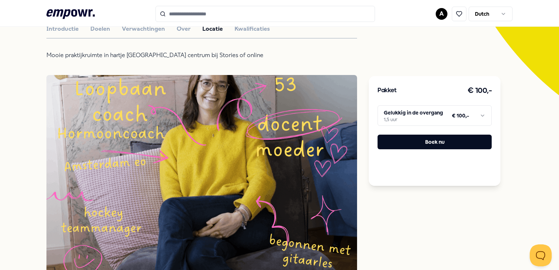
type input "********"
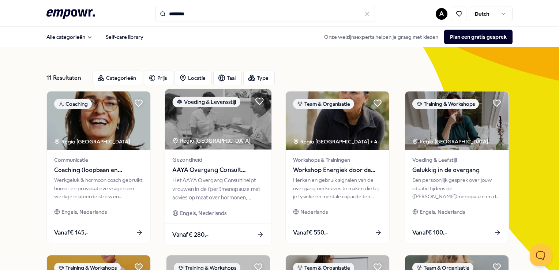
click at [211, 168] on span "AAYA Overgang Consult Gynaecoloog" at bounding box center [218, 170] width 92 height 10
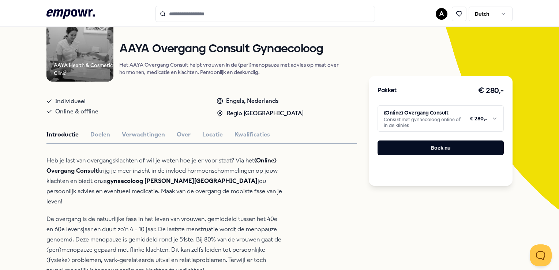
scroll to position [73, 0]
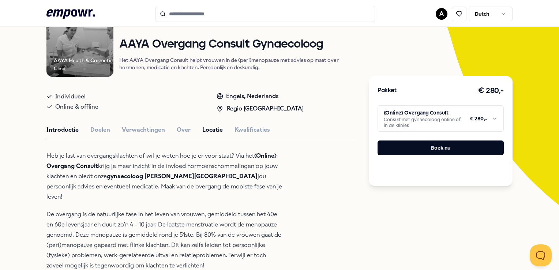
click at [214, 127] on button "Locatie" at bounding box center [212, 130] width 21 height 10
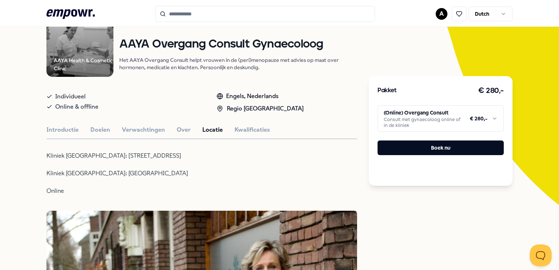
type input "********"
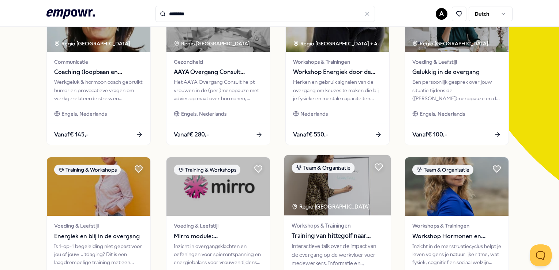
scroll to position [146, 0]
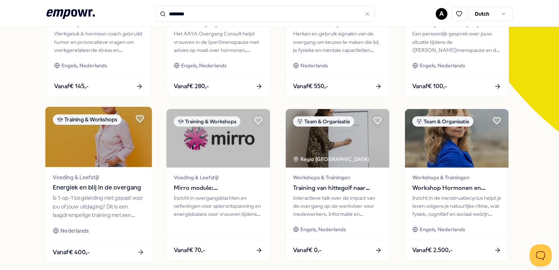
click at [108, 187] on span "Energiek en blij in de overgang" at bounding box center [99, 188] width 92 height 10
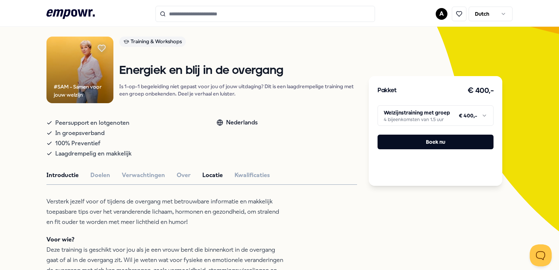
click at [209, 172] on button "Locatie" at bounding box center [212, 176] width 21 height 10
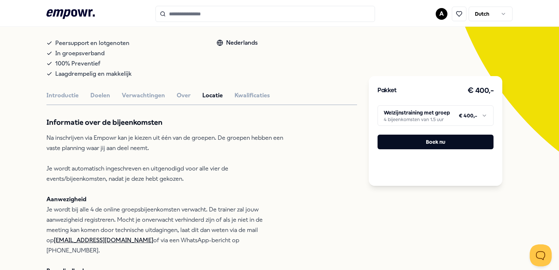
scroll to position [157, 0]
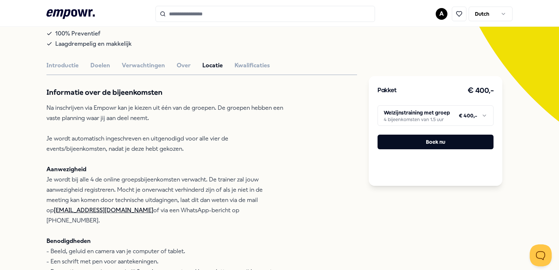
type input "********"
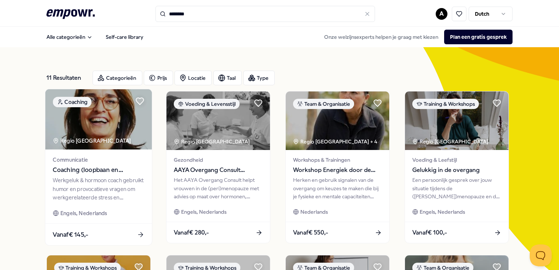
click at [107, 178] on div "Werkgeluk & hormoon coach gebruikt humor en provocatieve vragen om werkgerelate…" at bounding box center [99, 188] width 92 height 25
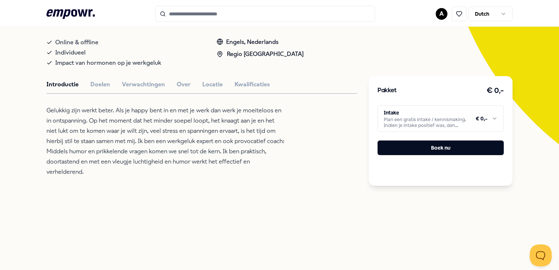
scroll to position [146, 0]
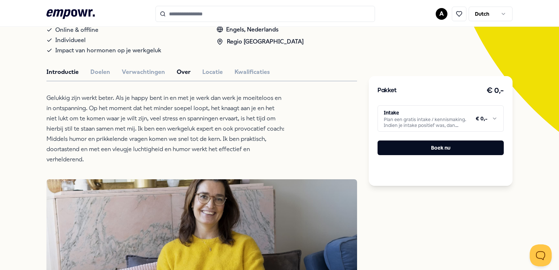
click at [185, 73] on button "Over" at bounding box center [184, 72] width 14 height 10
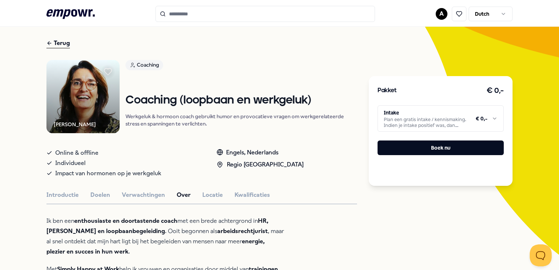
scroll to position [0, 0]
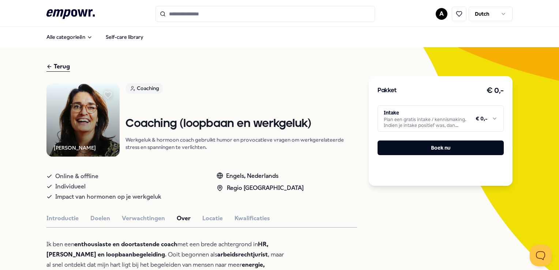
type input "********"
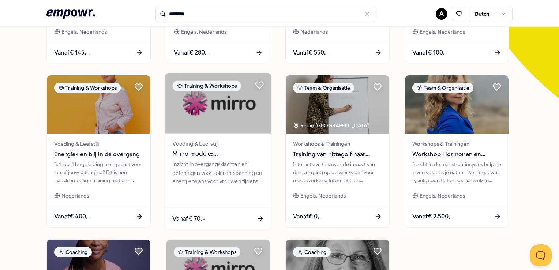
scroll to position [183, 0]
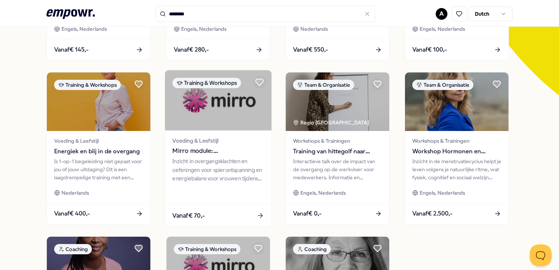
click at [208, 150] on span "Mirro module: Overgangsklachten" at bounding box center [218, 151] width 92 height 10
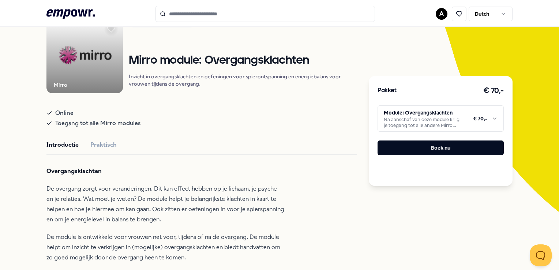
scroll to position [83, 0]
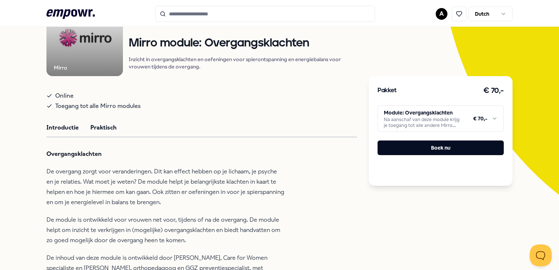
click at [110, 126] on button "Praktisch" at bounding box center [103, 128] width 26 height 10
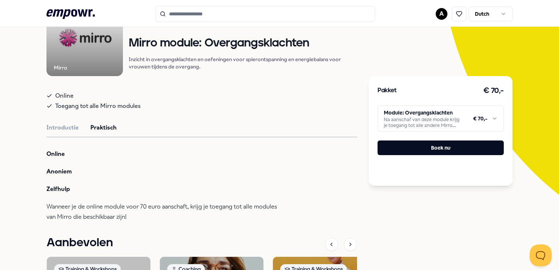
type input "********"
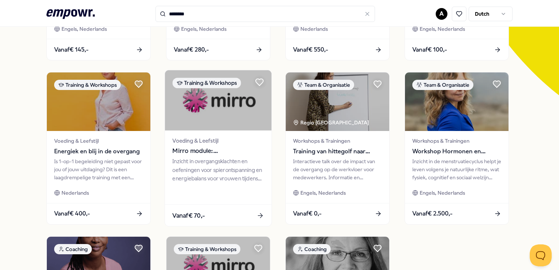
click at [205, 151] on span "Mirro module: Overgangsklachten" at bounding box center [218, 151] width 92 height 10
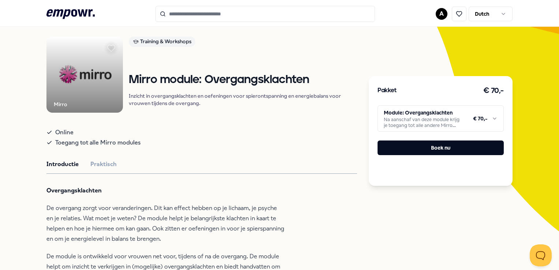
click at [491, 118] on html ".empowr-logo_svg__cls-1{fill:#03032f} A Dutch Alle categorieën Self-care librar…" at bounding box center [279, 135] width 559 height 270
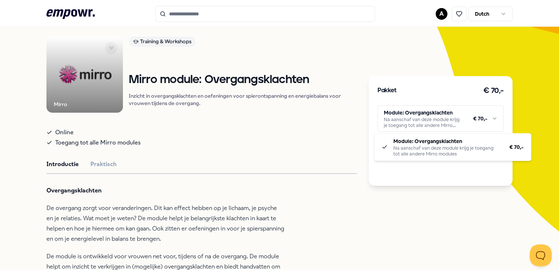
click at [341, 123] on html ".empowr-logo_svg__cls-1{fill:#03032f} A Dutch Alle categorieën Self-care librar…" at bounding box center [279, 135] width 559 height 270
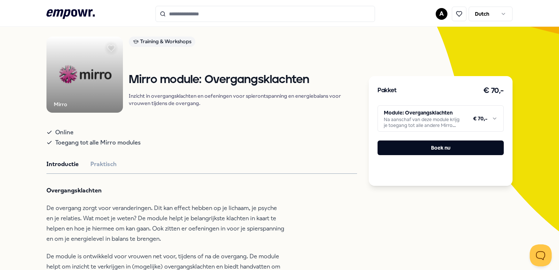
type input "********"
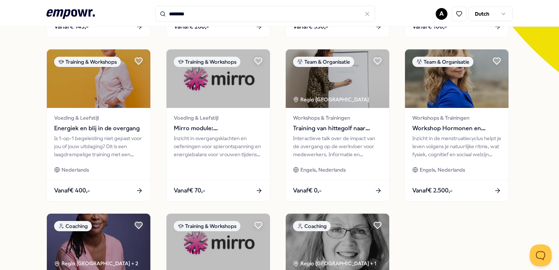
scroll to position [195, 0]
